Goal: Navigation & Orientation: Find specific page/section

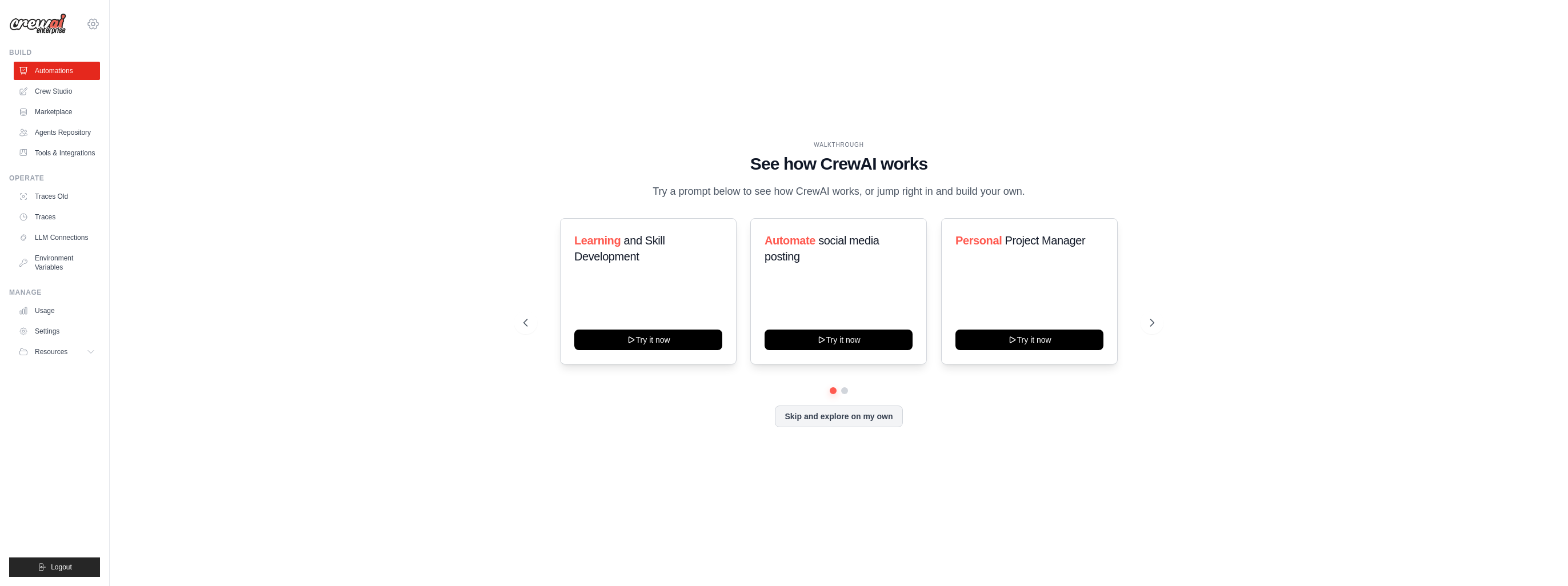
click at [88, 24] on icon at bounding box center [93, 24] width 14 height 14
click at [126, 76] on link "Settings" at bounding box center [142, 70] width 108 height 23
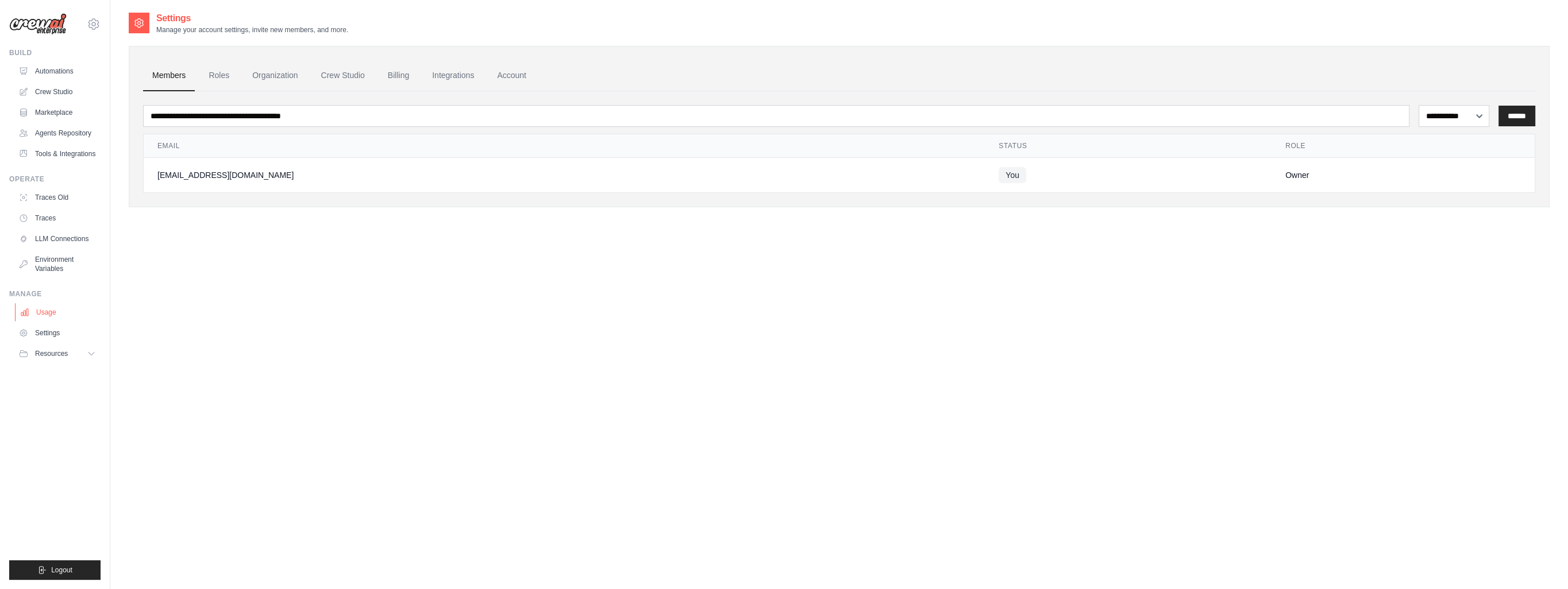
click at [77, 322] on link "Usage" at bounding box center [58, 312] width 86 height 19
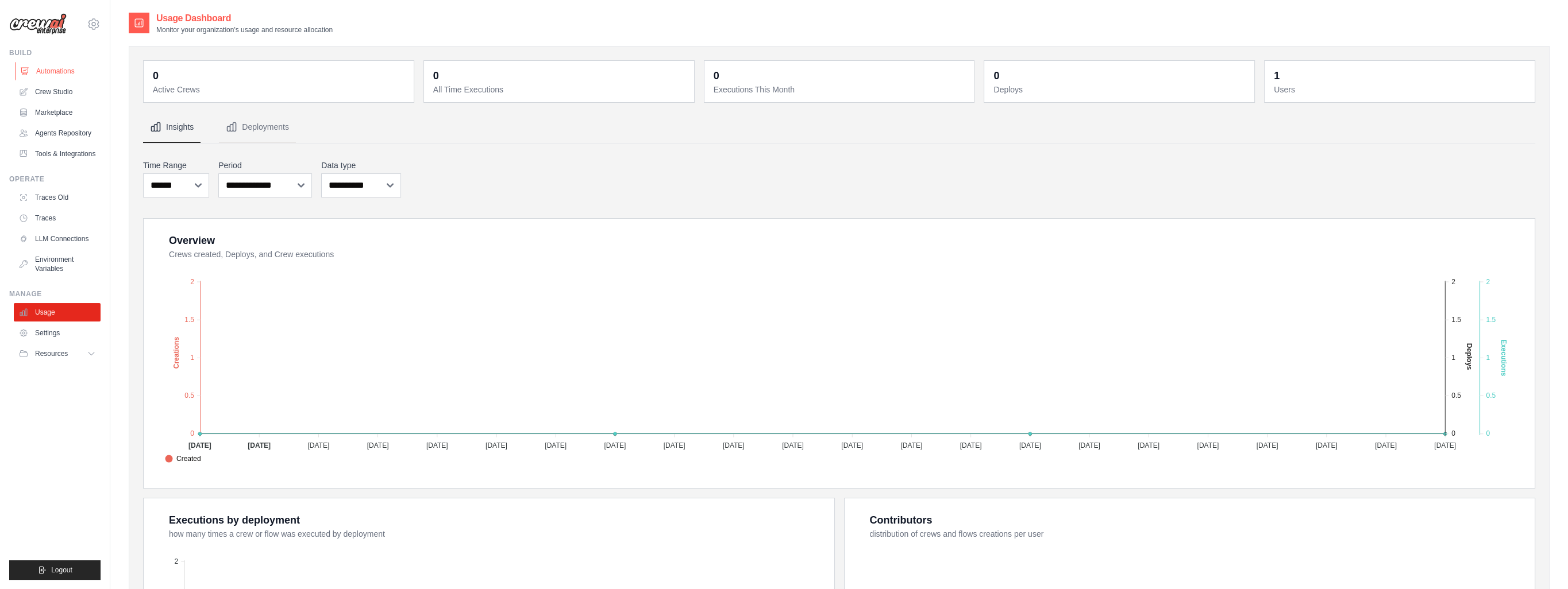
click at [69, 74] on link "Automations" at bounding box center [58, 71] width 86 height 19
